Goal: Task Accomplishment & Management: Manage account settings

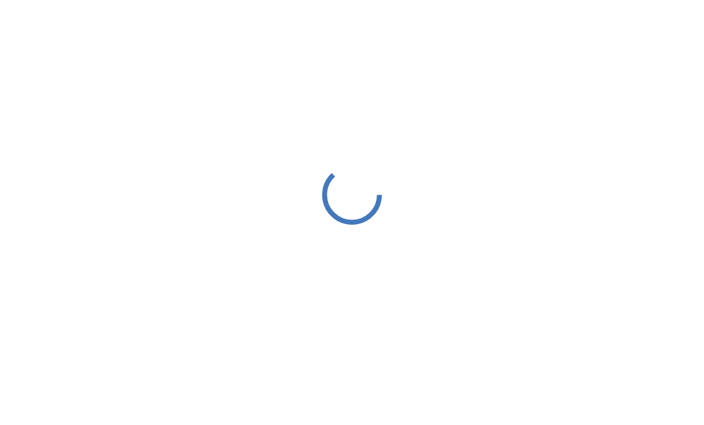
scroll to position [2, 0]
click at [20, 138] on div at bounding box center [352, 195] width 704 height 390
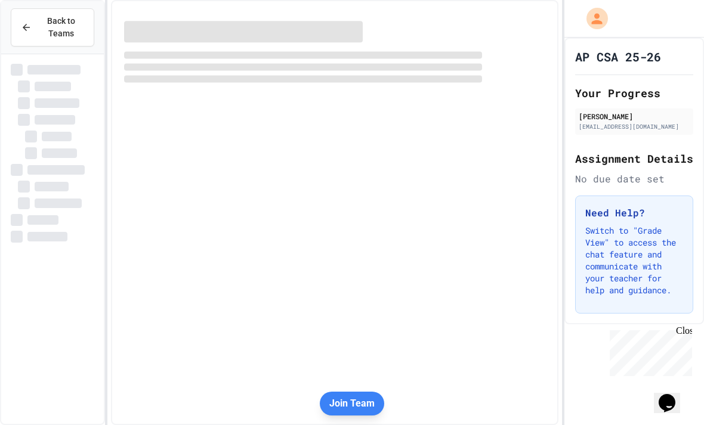
scroll to position [0, 0]
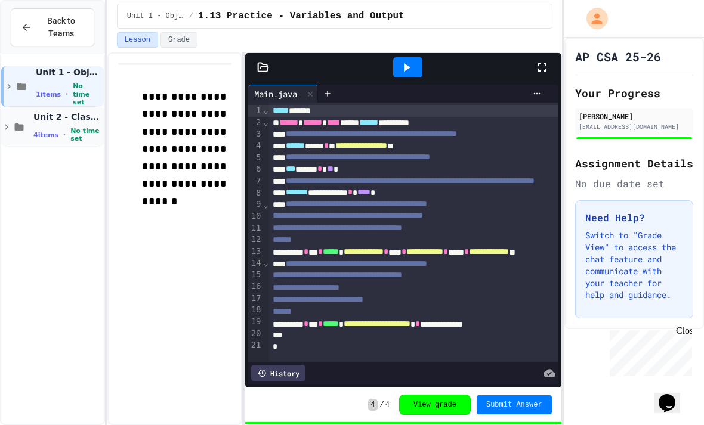
click at [29, 143] on div "Unit 2 - Class Structure and Design 4 items • No time set" at bounding box center [52, 127] width 103 height 41
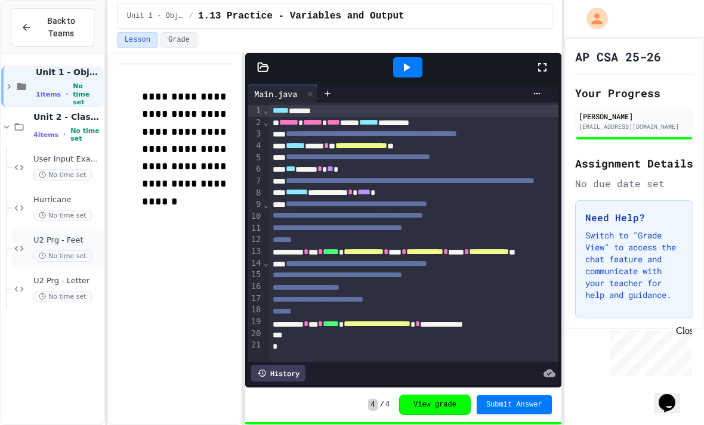
click at [54, 258] on span "No time set" at bounding box center [62, 256] width 58 height 11
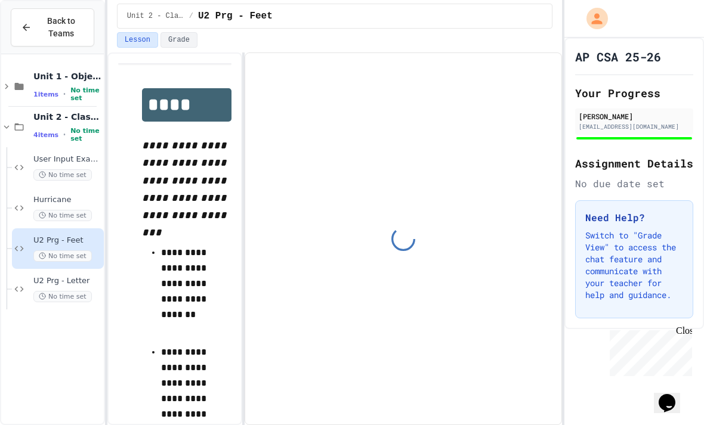
scroll to position [33, 0]
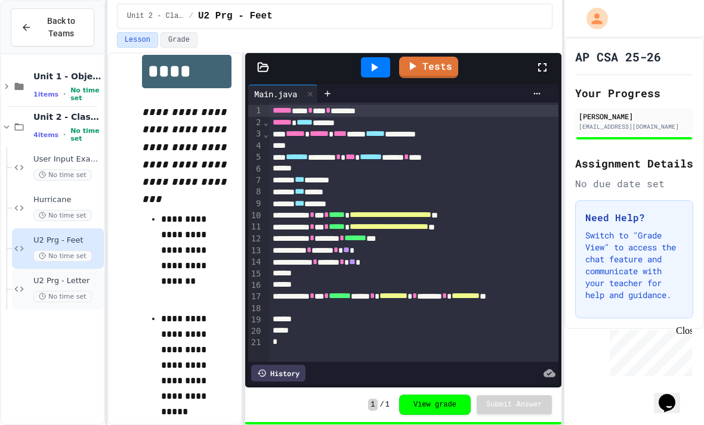
click at [17, 284] on icon at bounding box center [19, 289] width 14 height 11
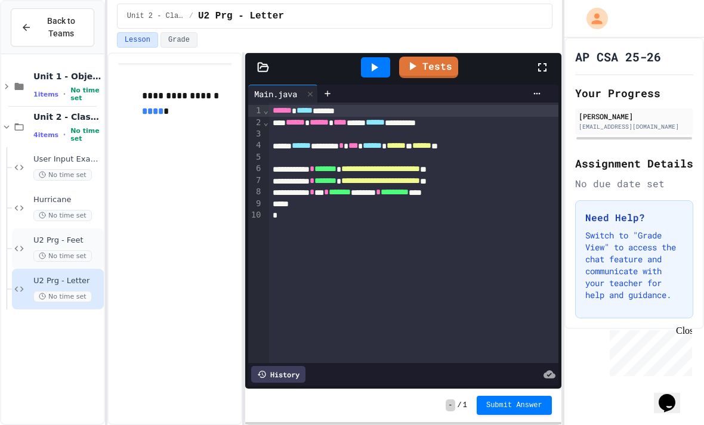
click at [16, 228] on div "U2 Prg - Feet No time set" at bounding box center [58, 248] width 92 height 41
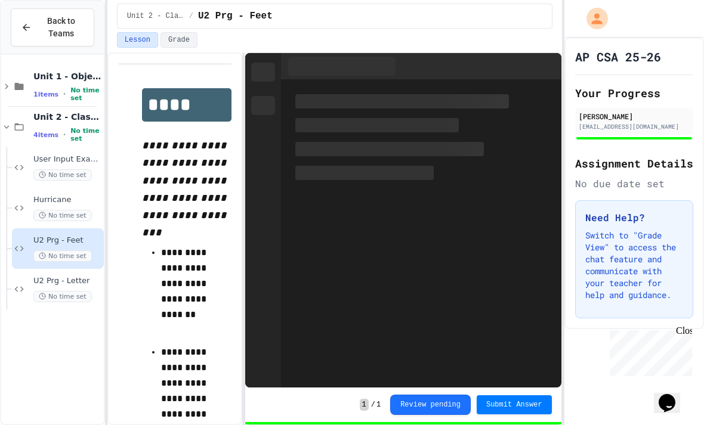
scroll to position [33, 0]
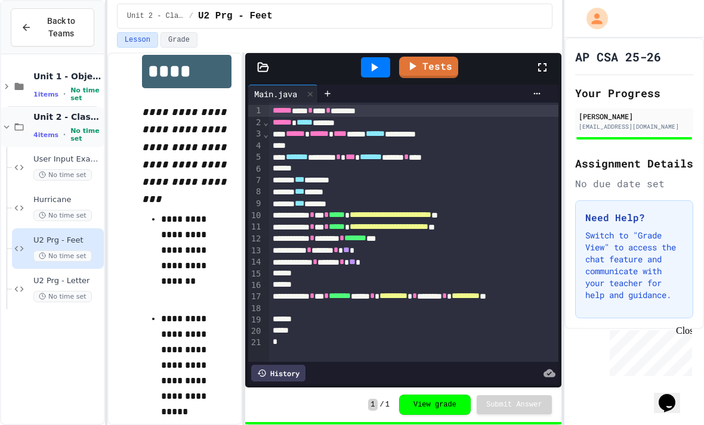
click at [85, 107] on div "Unit 2 - Class Structure and Design 4 items • No time set" at bounding box center [52, 127] width 103 height 41
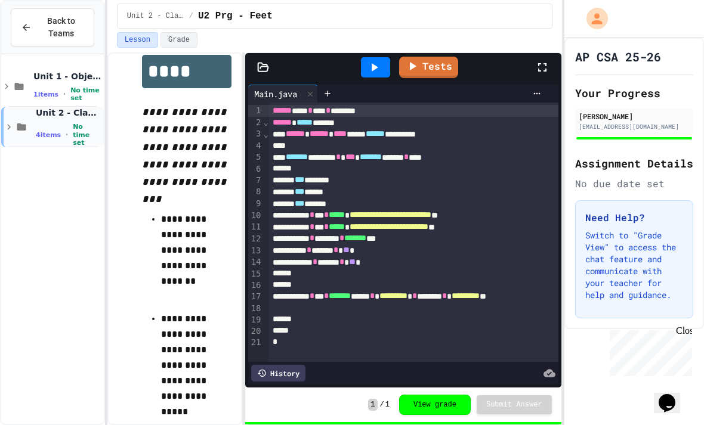
click at [76, 123] on span "No time set" at bounding box center [87, 135] width 29 height 24
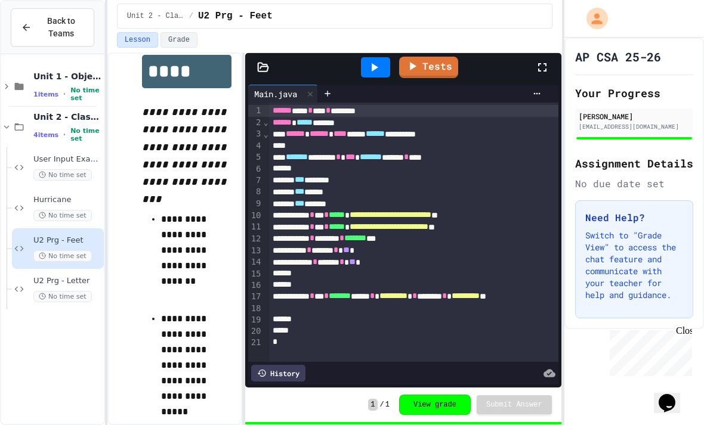
scroll to position [0, 0]
click at [61, 27] on span "Back to Teams" at bounding box center [61, 27] width 45 height 25
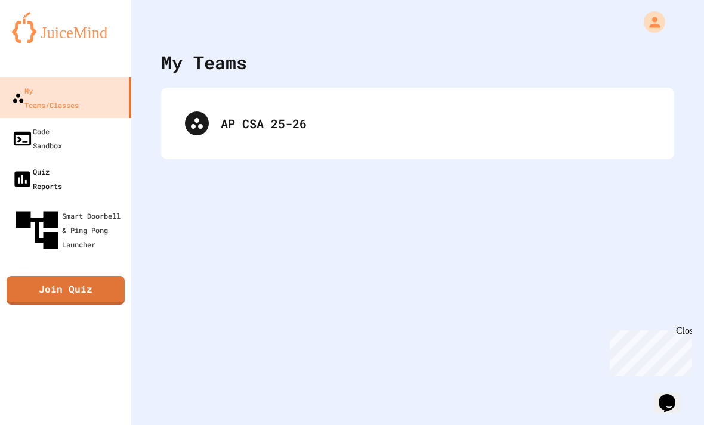
click at [106, 159] on link "Quiz Reports" at bounding box center [65, 179] width 131 height 41
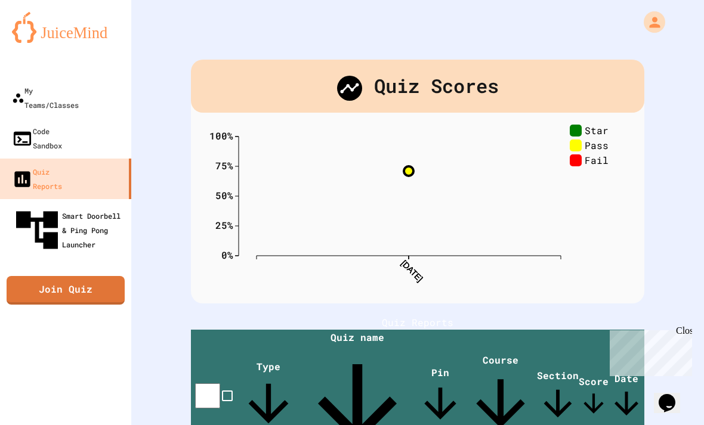
click at [103, 205] on div "Smart Doorbell & Ping Pong Launcher" at bounding box center [69, 230] width 115 height 50
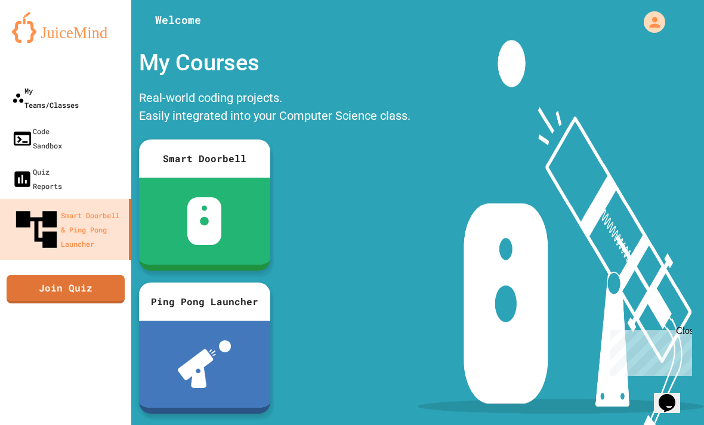
click at [110, 100] on link "My Teams/Classes" at bounding box center [65, 98] width 131 height 41
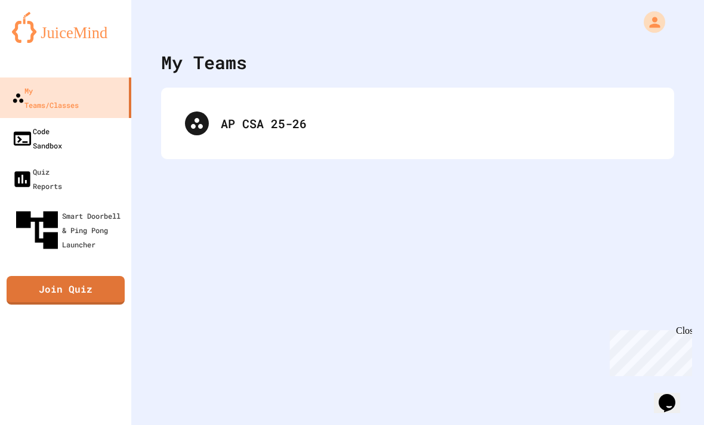
click at [112, 118] on link "Code Sandbox" at bounding box center [65, 138] width 131 height 41
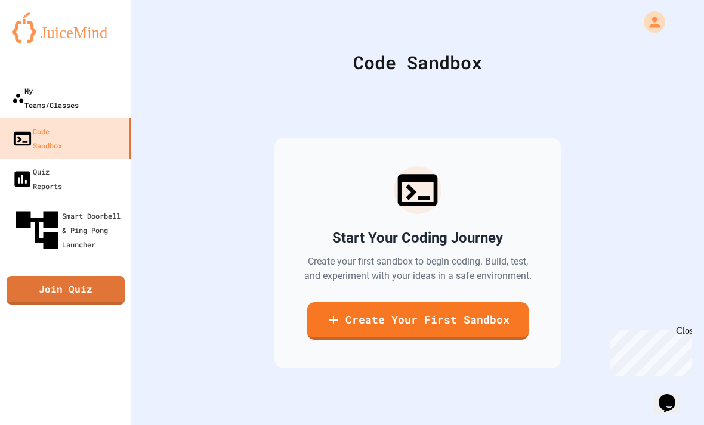
click at [109, 95] on link "My Teams/Classes" at bounding box center [65, 98] width 131 height 41
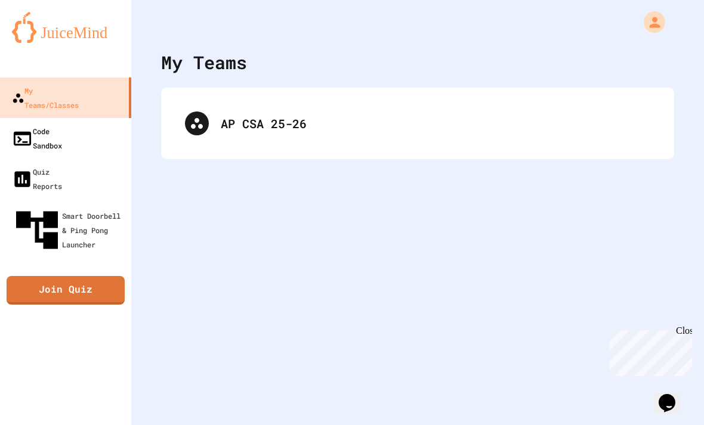
click at [101, 124] on link "Code Sandbox" at bounding box center [65, 138] width 131 height 41
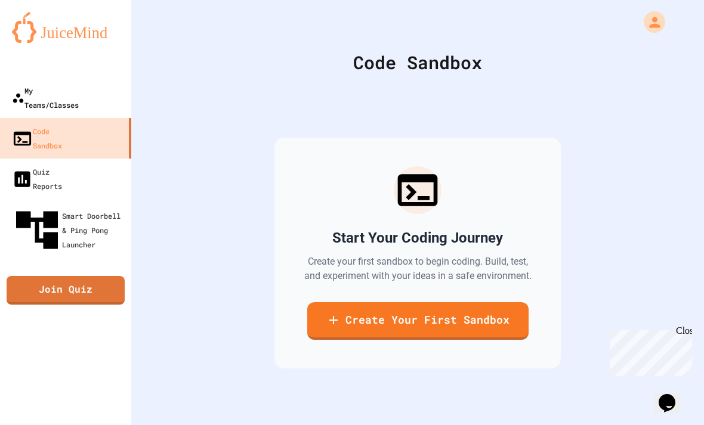
click at [110, 89] on link "My Teams/Classes" at bounding box center [65, 98] width 131 height 41
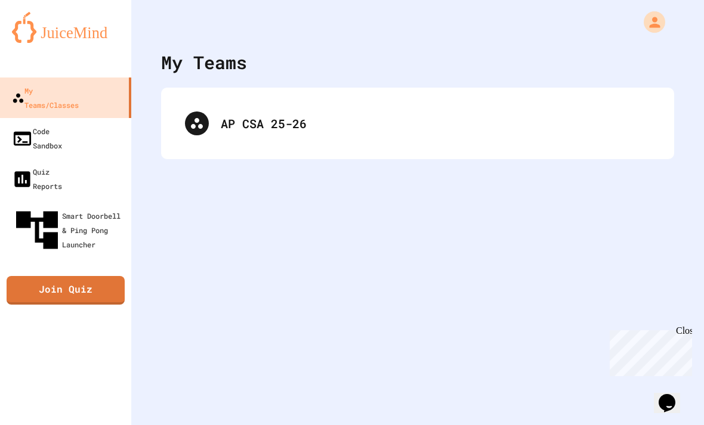
scroll to position [38, 0]
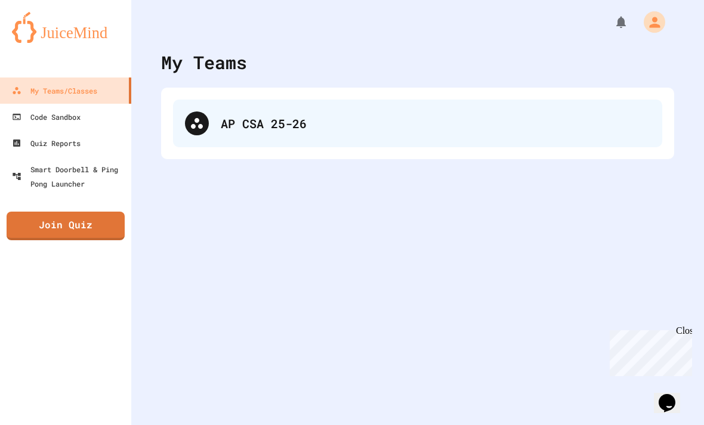
click at [440, 139] on div "AP CSA 25-26" at bounding box center [417, 124] width 489 height 48
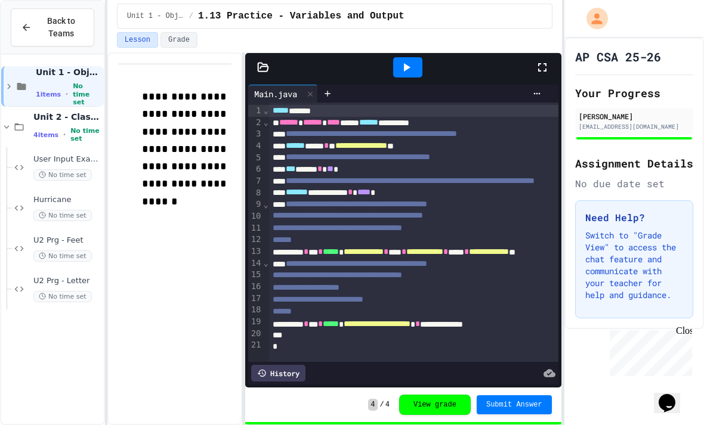
click at [591, 44] on div "AP CSA 25-26 Your Progress [PERSON_NAME] [EMAIL_ADDRESS][DOMAIN_NAME] Assignmen…" at bounding box center [634, 184] width 140 height 292
click at [591, 43] on div "AP CSA 25-26 Your Progress [PERSON_NAME] [EMAIL_ADDRESS][DOMAIN_NAME] Assignmen…" at bounding box center [634, 184] width 140 height 292
click at [598, 16] on icon "My Account" at bounding box center [597, 18] width 11 height 11
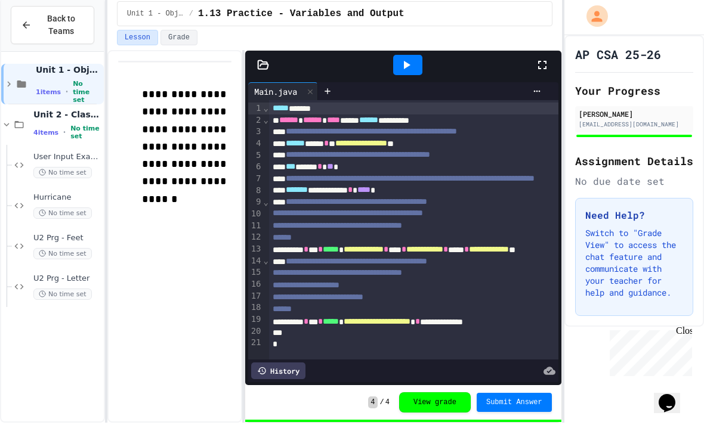
click at [651, 22] on div at bounding box center [352, 212] width 704 height 425
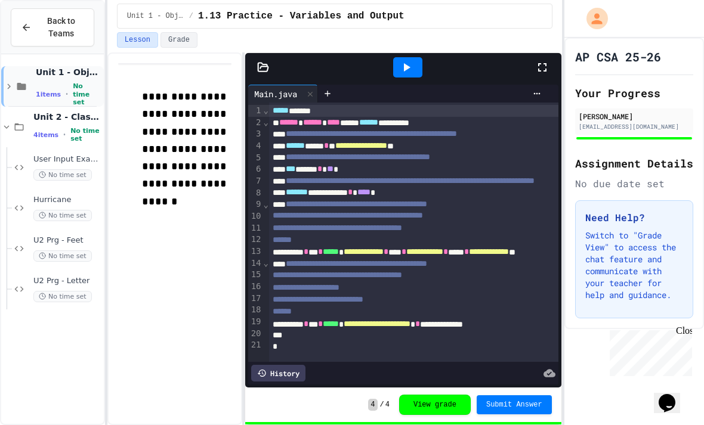
click at [36, 78] on span "Unit 1 - Object-Oriented Programming" at bounding box center [69, 72] width 66 height 11
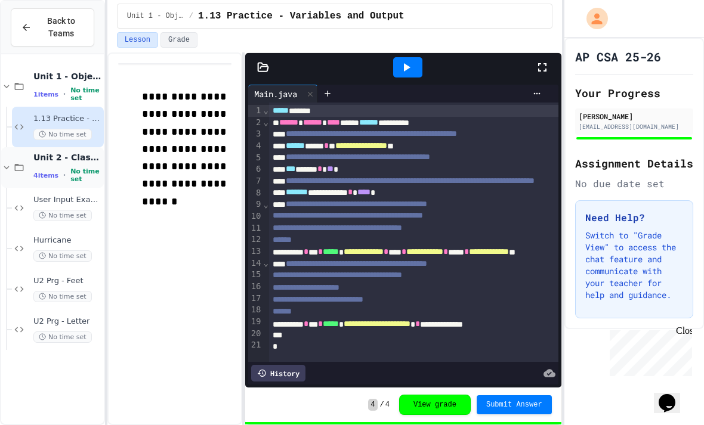
click at [47, 163] on div "Unit 2 - Class Structure and Design 4 items • No time set" at bounding box center [67, 168] width 68 height 32
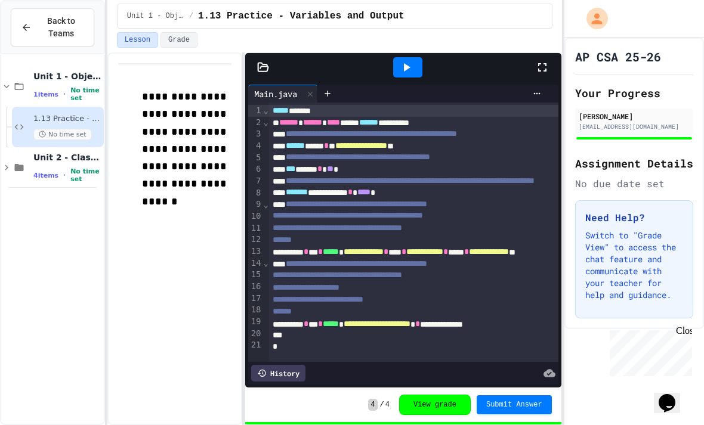
click at [61, 129] on span "No time set" at bounding box center [62, 134] width 58 height 11
click at [66, 176] on div "4 items • No time set" at bounding box center [67, 176] width 68 height 16
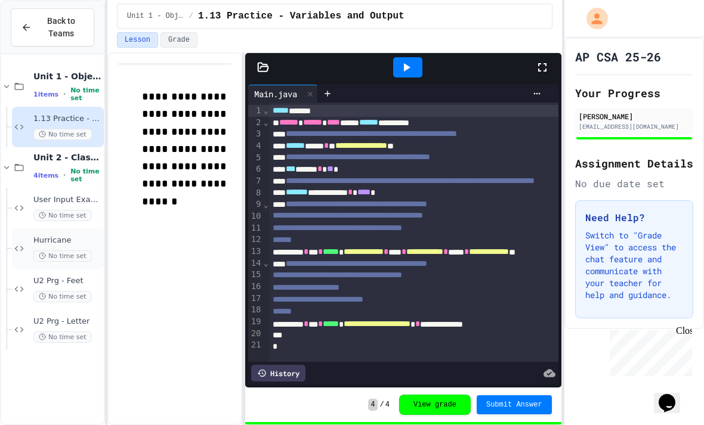
click at [24, 243] on icon at bounding box center [19, 248] width 14 height 11
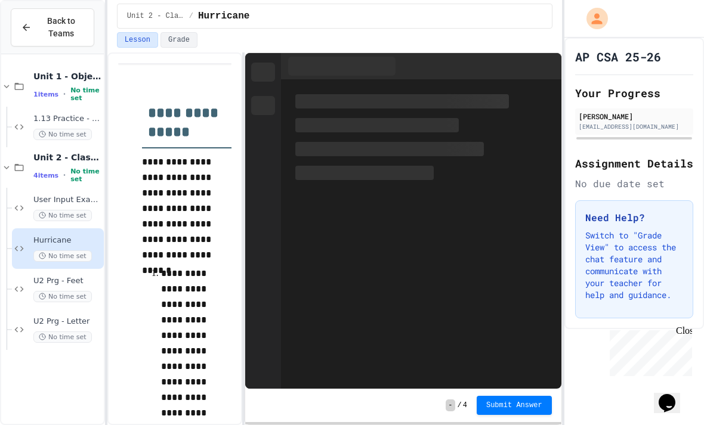
scroll to position [66, 0]
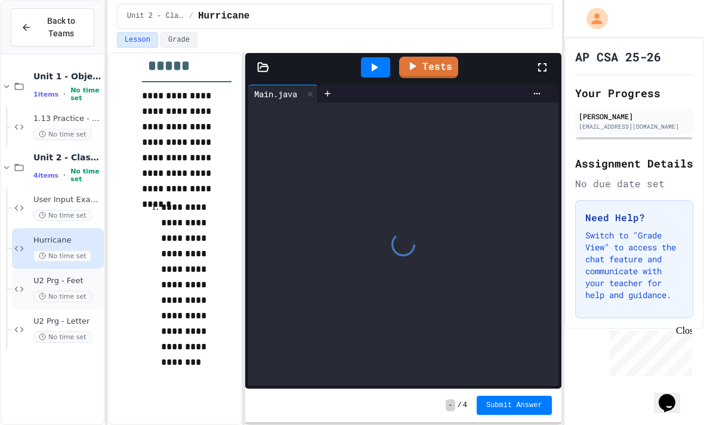
click at [24, 284] on icon at bounding box center [19, 289] width 14 height 11
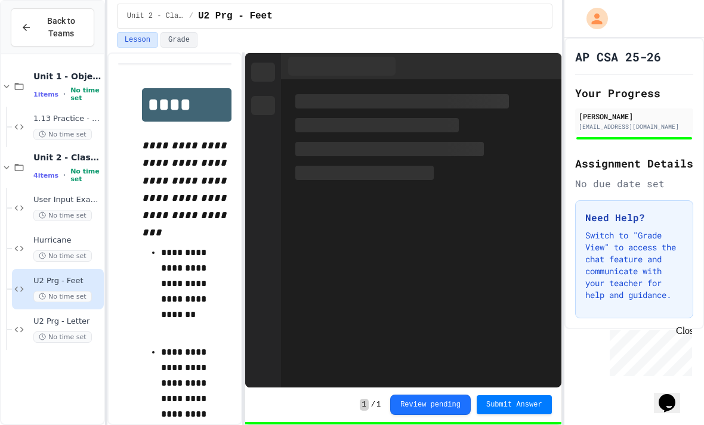
scroll to position [33, 0]
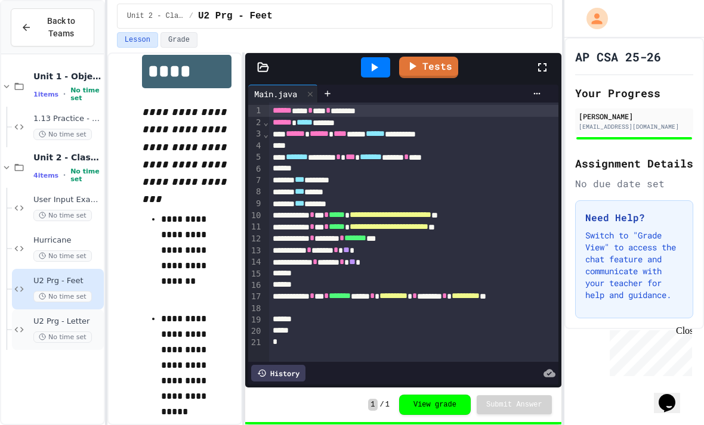
click at [29, 310] on div "U2 Prg - Letter No time set" at bounding box center [58, 330] width 92 height 41
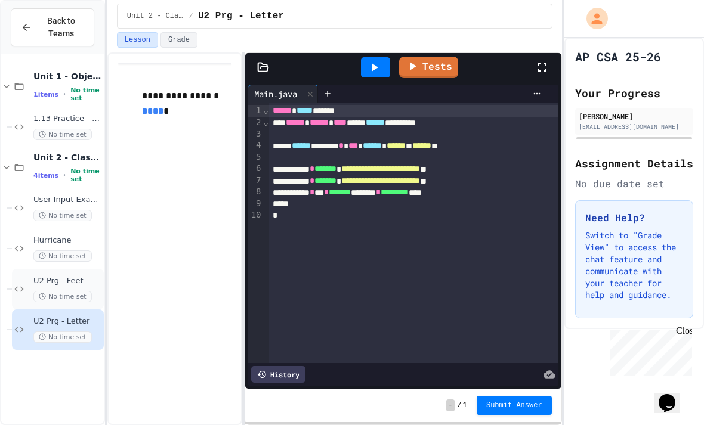
click at [39, 291] on span "No time set" at bounding box center [62, 296] width 58 height 11
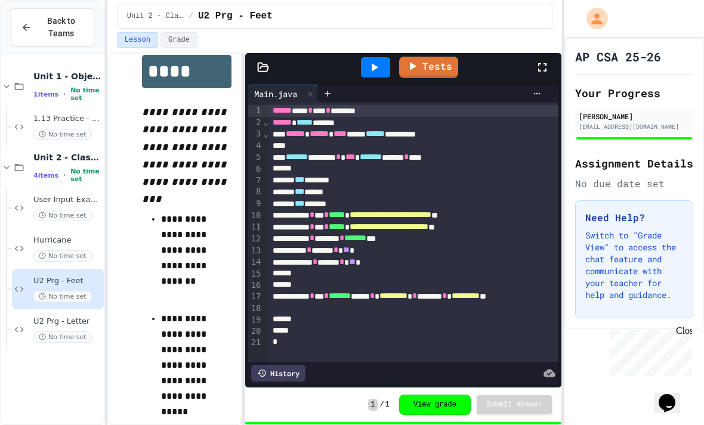
click at [75, 45] on button "Back to Teams" at bounding box center [53, 27] width 84 height 38
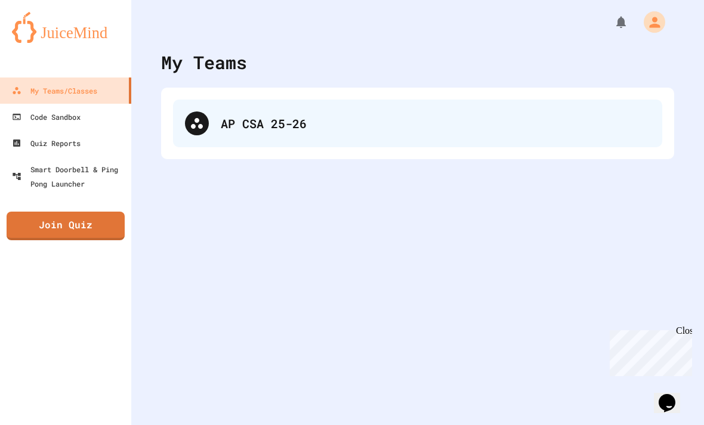
click at [212, 138] on div "AP CSA 25-26" at bounding box center [417, 124] width 489 height 48
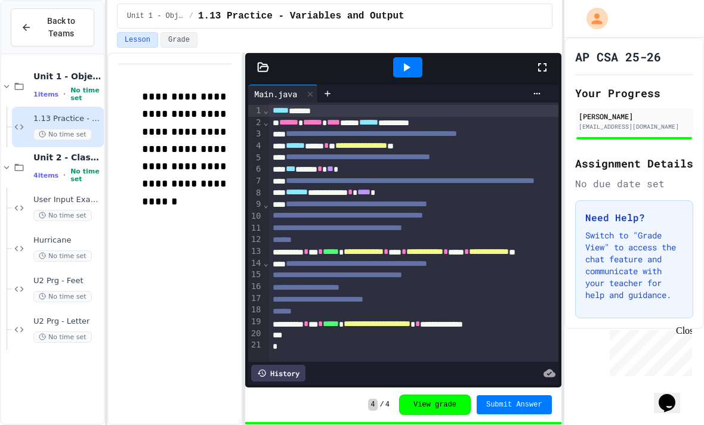
click at [82, 33] on span "Back to Teams" at bounding box center [61, 27] width 45 height 25
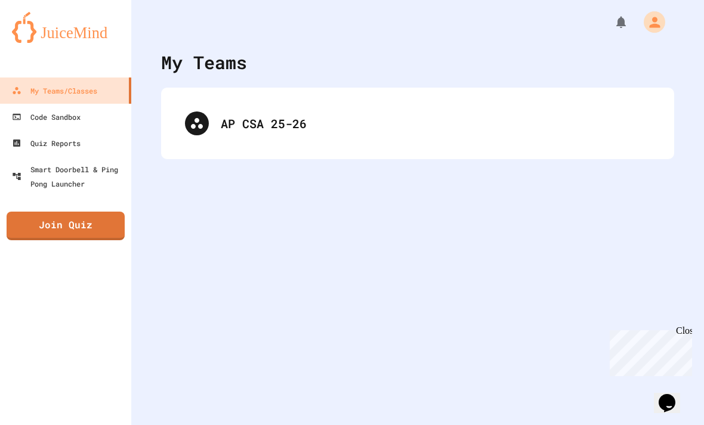
click at [651, 23] on icon "My Account" at bounding box center [655, 22] width 16 height 16
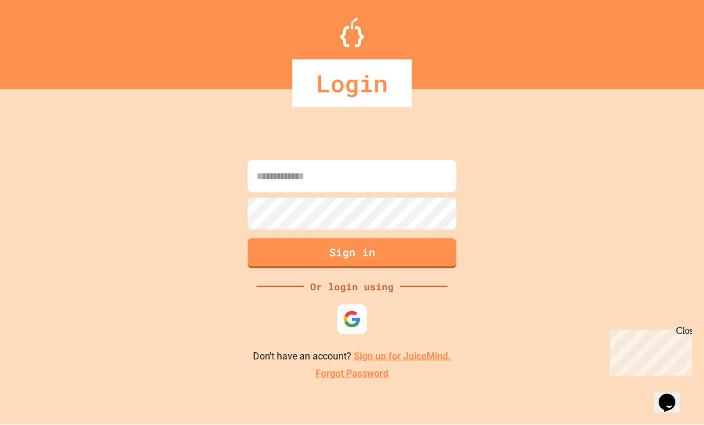
scroll to position [34, 0]
click at [436, 164] on input at bounding box center [352, 176] width 209 height 32
type input "**********"
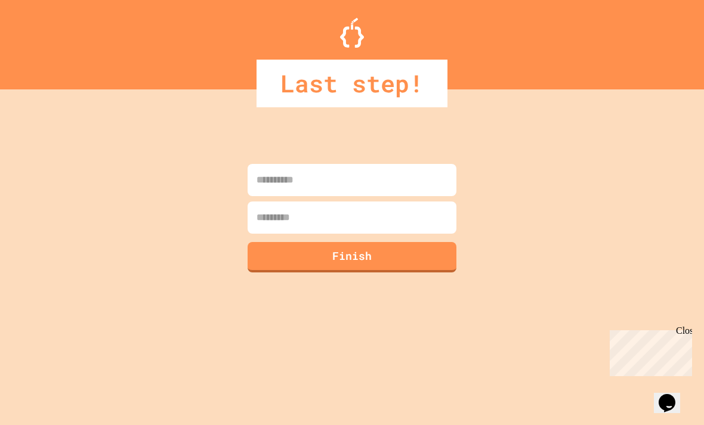
click at [424, 164] on input at bounding box center [352, 180] width 209 height 32
